Goal: Information Seeking & Learning: Understand process/instructions

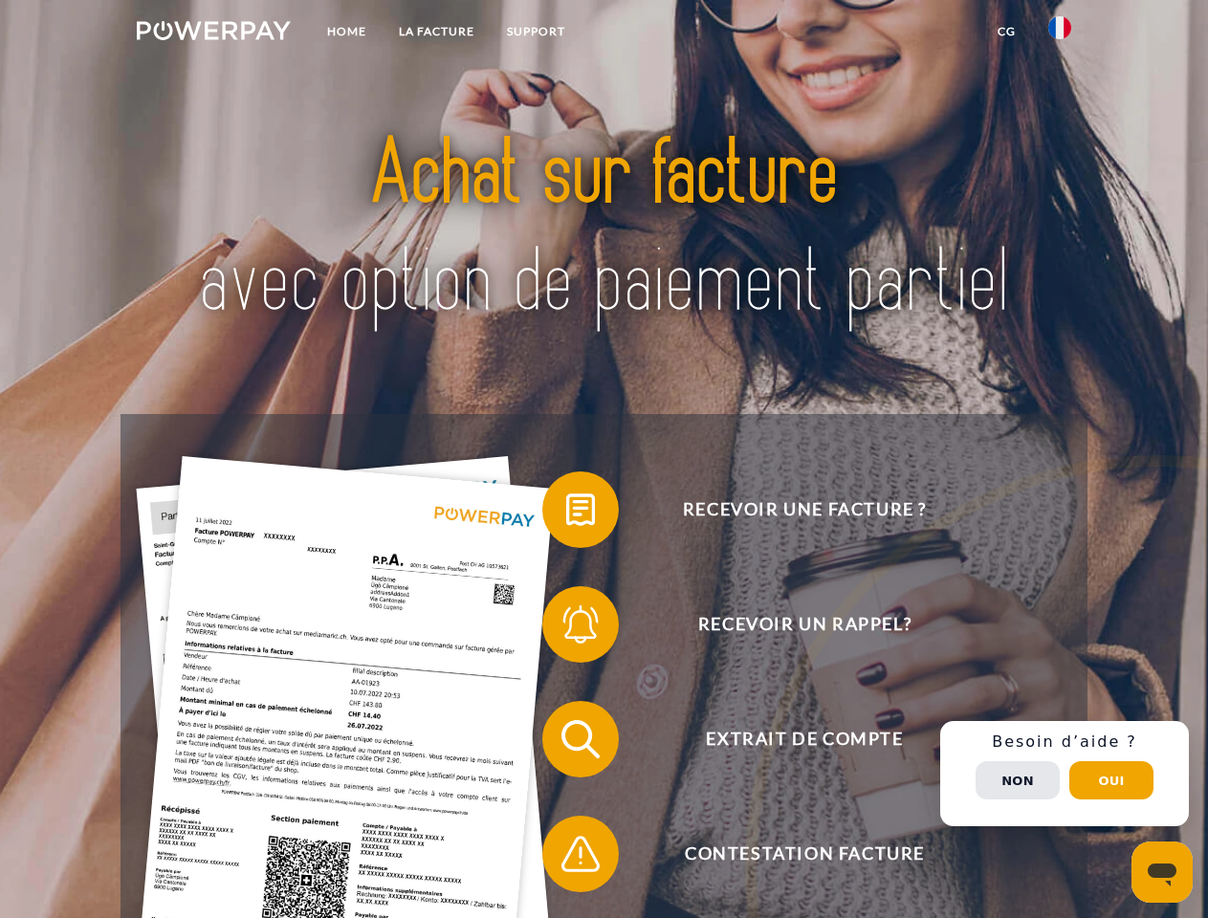
click at [213, 33] on img at bounding box center [214, 30] width 154 height 19
click at [1060, 33] on img at bounding box center [1059, 27] width 23 height 23
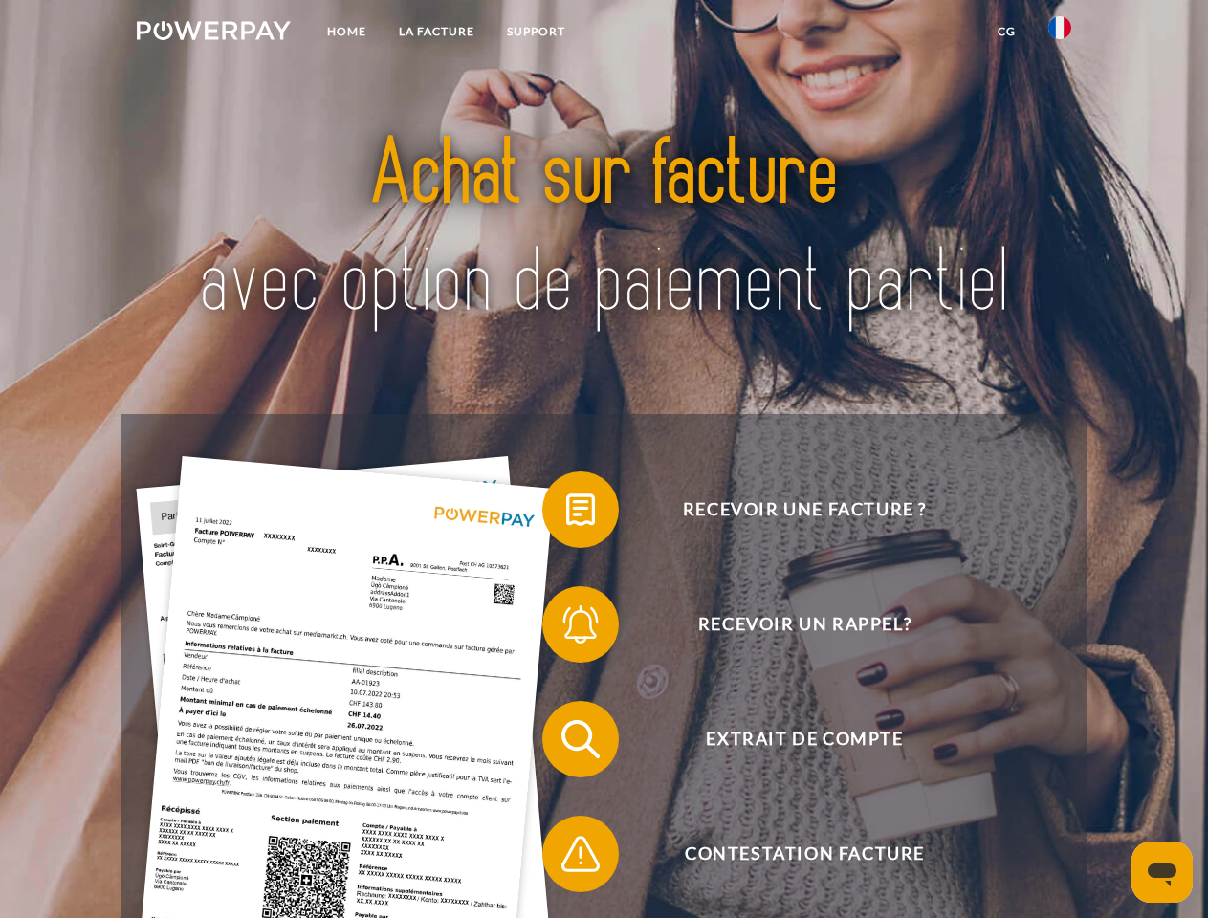
click at [1006, 32] on link "CG" at bounding box center [1006, 31] width 51 height 34
click at [566, 514] on span at bounding box center [552, 510] width 96 height 96
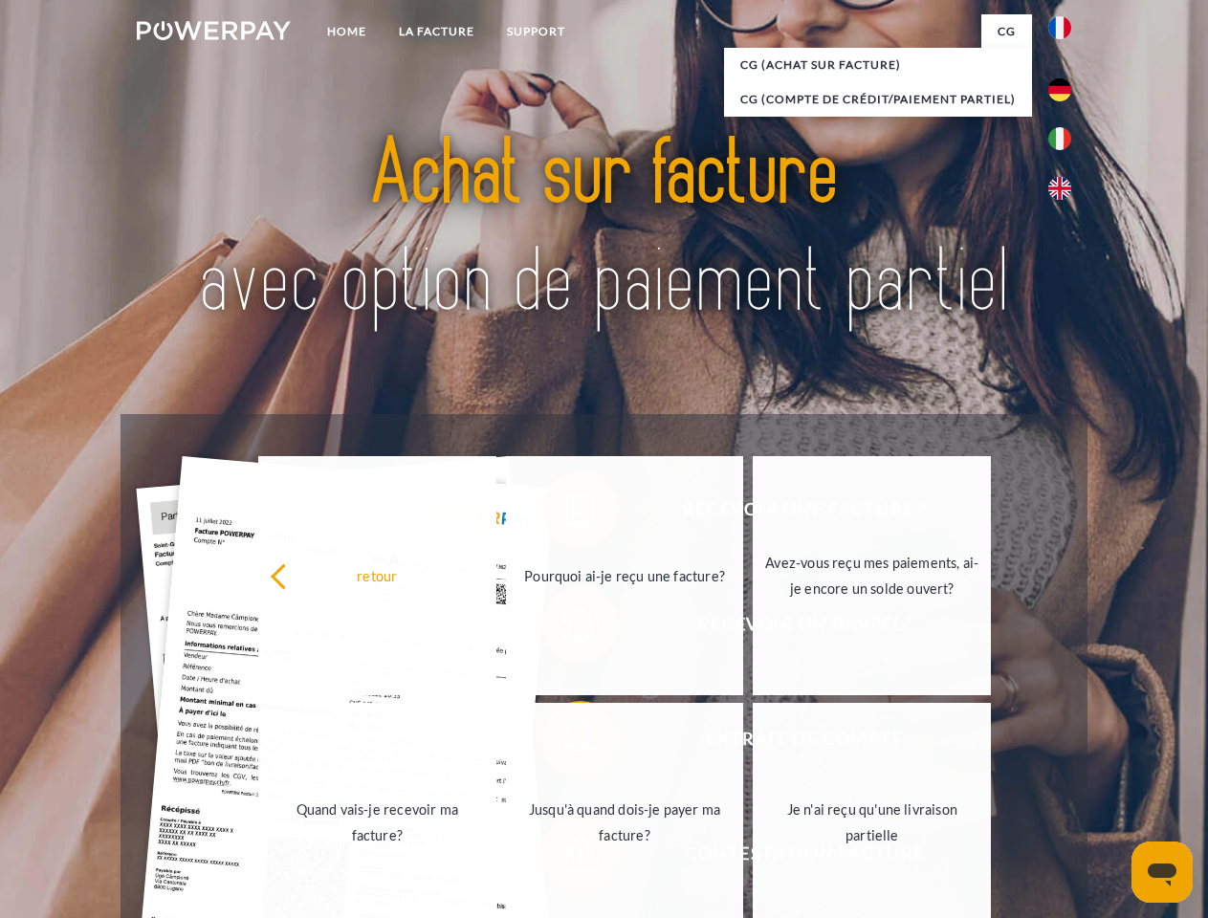
click at [566, 743] on link "Jusqu'à quand dois-je payer ma facture?" at bounding box center [625, 822] width 238 height 239
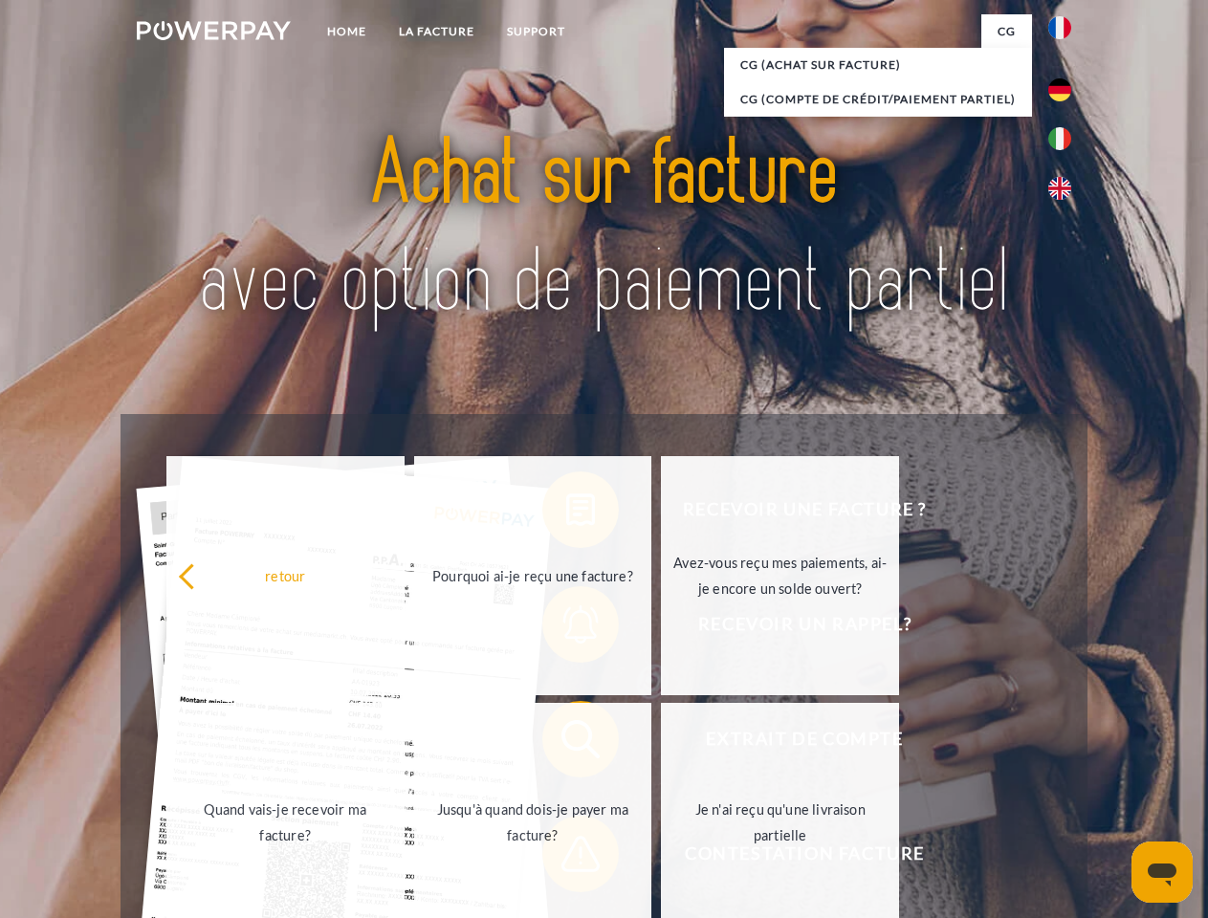
click at [566, 858] on span at bounding box center [552, 854] width 96 height 96
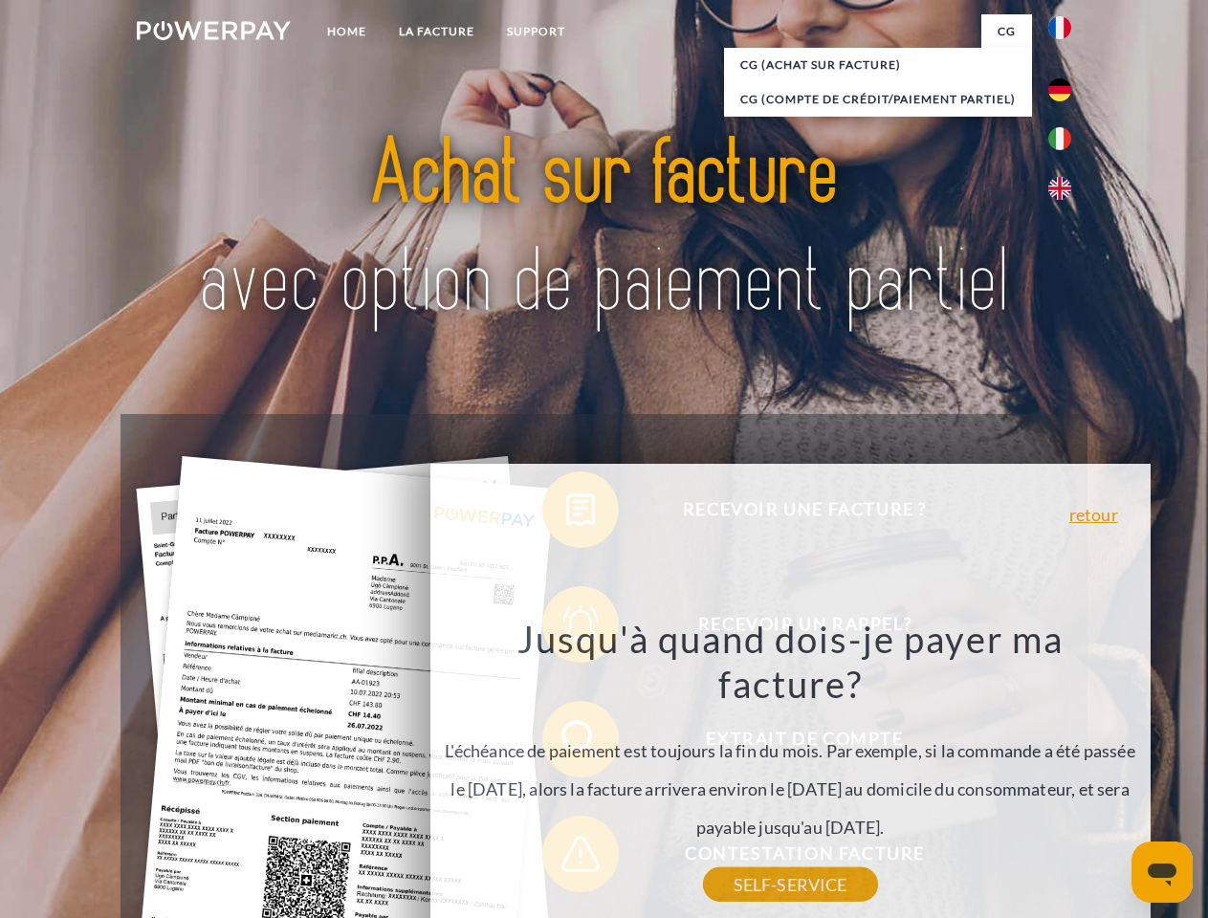
click at [1064, 774] on div "Recevoir une facture ? Recevoir un rappel? Extrait de compte retour" at bounding box center [603, 796] width 966 height 765
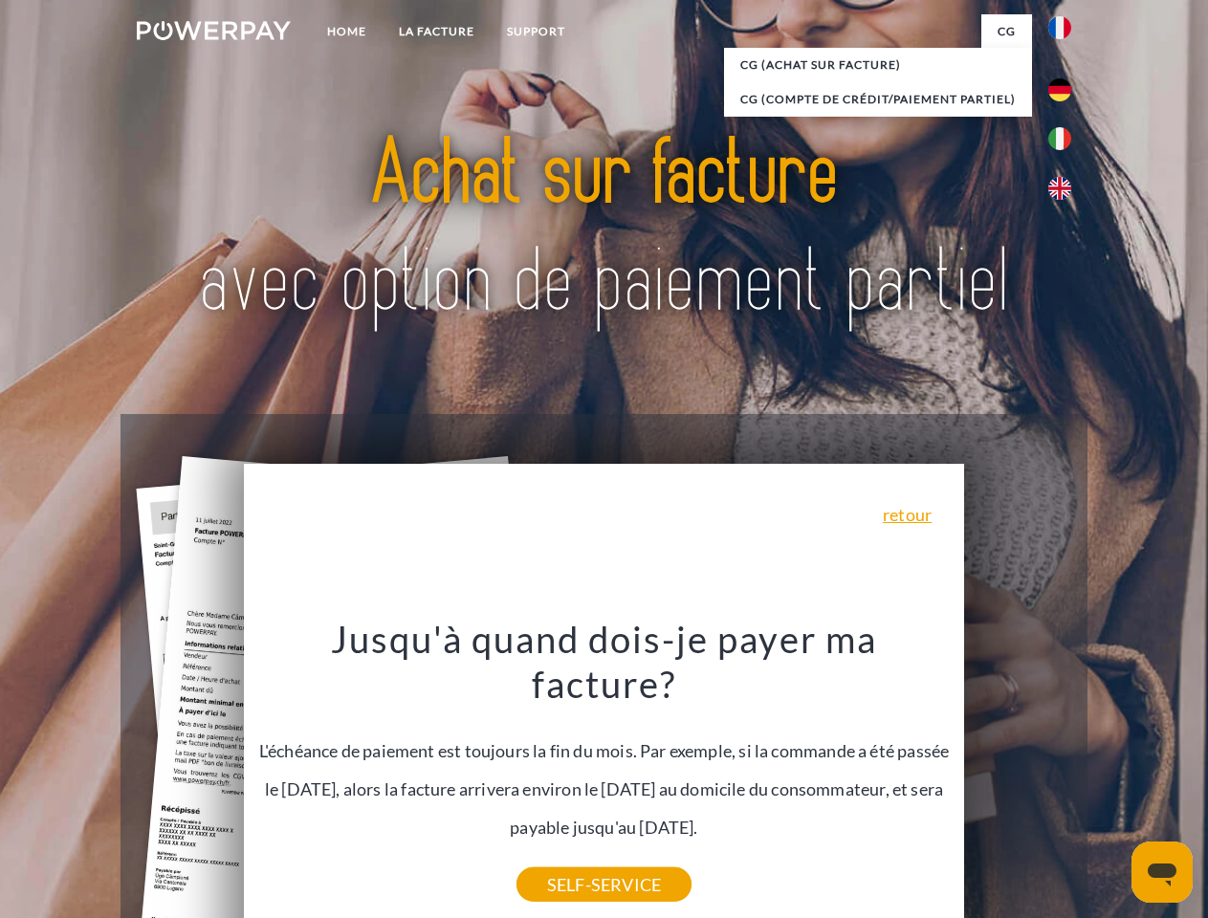
click at [1017, 777] on span "Extrait de compte" at bounding box center [804, 739] width 469 height 77
click at [1111, 780] on header "Home LA FACTURE Support" at bounding box center [604, 660] width 1208 height 1321
